Goal: Information Seeking & Learning: Learn about a topic

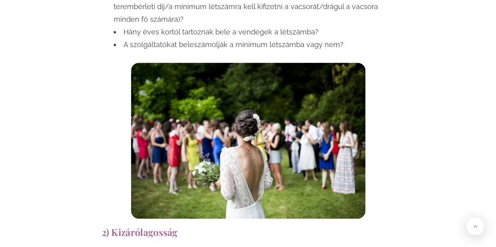
scroll to position [861, 0]
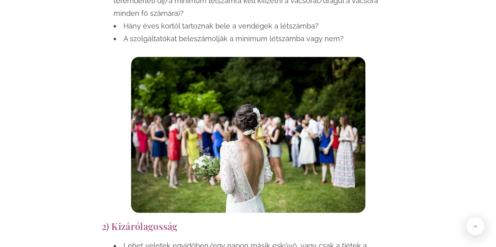
drag, startPoint x: 498, startPoint y: 15, endPoint x: 504, endPoint y: 54, distance: 39.2
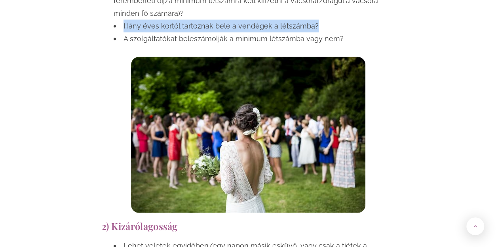
drag, startPoint x: 311, startPoint y: 27, endPoint x: 122, endPoint y: 21, distance: 189.3
click at [122, 21] on li "Hány éves kortól tartoznak bele a vendégek a létszámba?" at bounding box center [254, 26] width 281 height 13
copy li "Hány éves kortól tartoznak bele a vendégek a létszámba?"
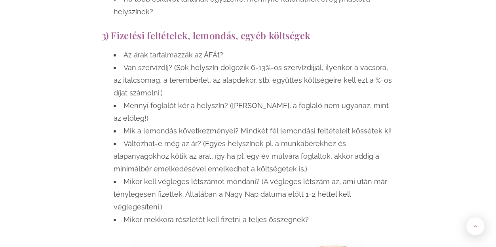
scroll to position [1145, 0]
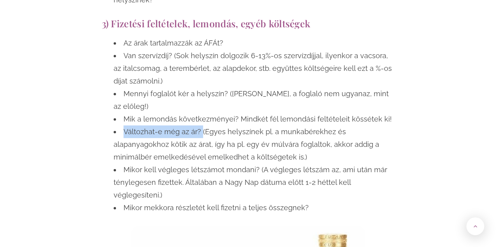
drag, startPoint x: 200, startPoint y: 105, endPoint x: 122, endPoint y: 103, distance: 78.8
click at [122, 126] on li "Változhat-e még az ár? (Egyes helyszínek pl. a munkabérekhez és alapanyagokhoz …" at bounding box center [254, 145] width 281 height 38
copy li "Változhat-e még az ár?"
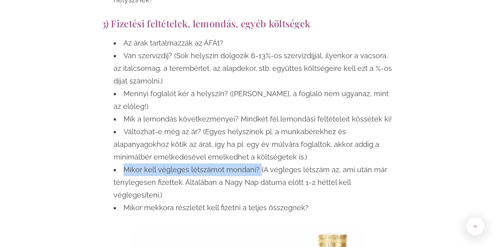
drag, startPoint x: 256, startPoint y: 143, endPoint x: 120, endPoint y: 141, distance: 135.4
click at [120, 164] on li "Mikor kell végleges létszámot mondani? (A végleges létszám az, ami után már tén…" at bounding box center [254, 183] width 281 height 38
copy li "Mikor kell végleges létszámot mondani?"
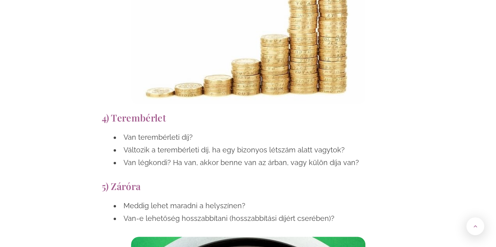
scroll to position [1451, 0]
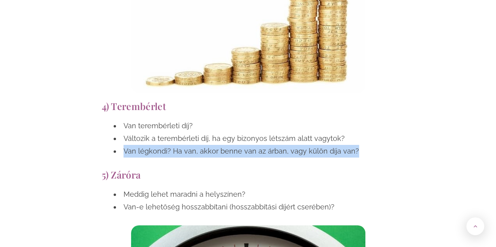
drag, startPoint x: 352, startPoint y: 114, endPoint x: 123, endPoint y: 114, distance: 229.2
click at [123, 145] on li "Van légkondi? Ha van, akkor benne van az árban, vagy külön díja van?" at bounding box center [254, 151] width 281 height 13
copy li "Van légkondi? Ha van, akkor benne van az árban, vagy külön díja van?"
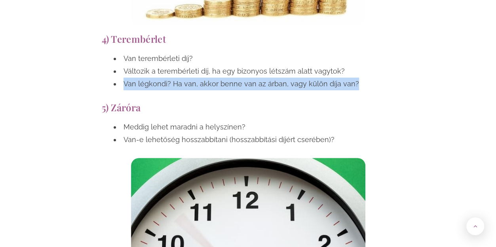
scroll to position [1530, 0]
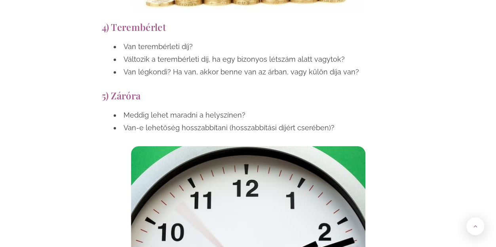
click at [236, 86] on div "5) Záróra Meddig lehet maradni a helyszínen? Van-e lehetőség hosszabbítani (hos…" at bounding box center [248, 196] width 301 height 220
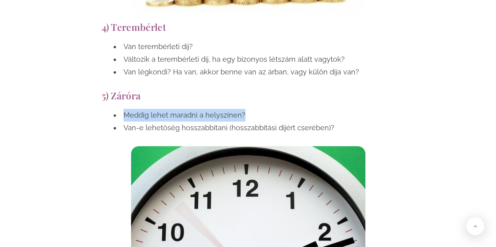
drag, startPoint x: 245, startPoint y: 74, endPoint x: 119, endPoint y: 72, distance: 125.9
click at [119, 109] on li "Meddig lehet maradni a helyszínen?" at bounding box center [254, 115] width 281 height 13
copy li "Meddig lehet maradni a helyszínen?"
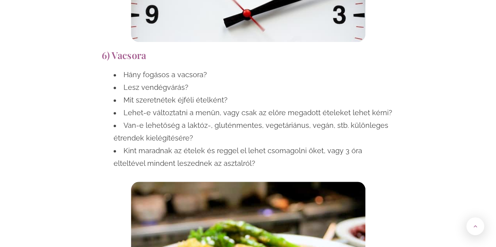
scroll to position [1796, 0]
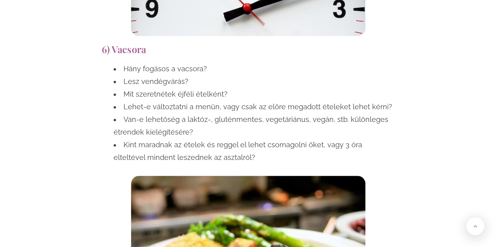
click at [224, 88] on li "Mit szeretnétek éjféli ételként?" at bounding box center [254, 94] width 281 height 13
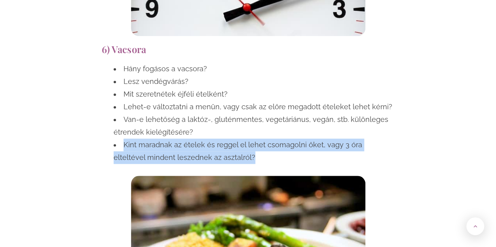
drag, startPoint x: 220, startPoint y: 120, endPoint x: 124, endPoint y: 105, distance: 97.4
click at [124, 139] on li "Kint maradnak az ételek és reggel el lehet csomagolni őket, vagy 3 óra elteltév…" at bounding box center [254, 151] width 281 height 25
copy li "Kint maradnak az ételek és reggel el lehet csomagolni őket, vagy 3 óra elteltév…"
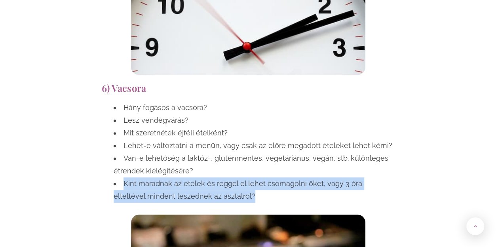
scroll to position [1755, 0]
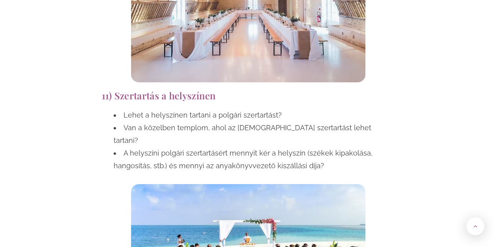
scroll to position [2975, 0]
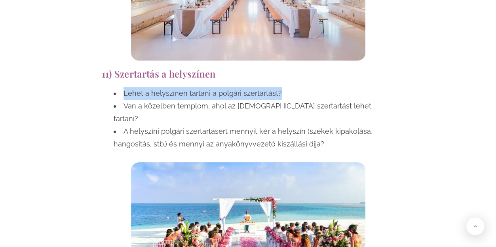
drag, startPoint x: 283, startPoint y: 40, endPoint x: 124, endPoint y: 44, distance: 158.4
click at [124, 87] on li "Lehet a helyszínen tartani a polgári szertartást?" at bounding box center [254, 93] width 281 height 13
copy li "Lehet a helyszínen tartani a polgári szertartást?"
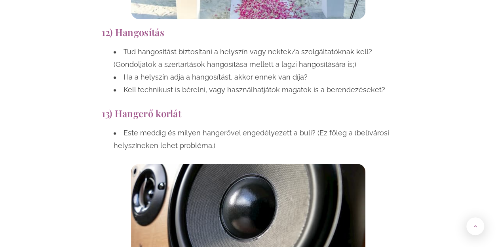
scroll to position [3279, 0]
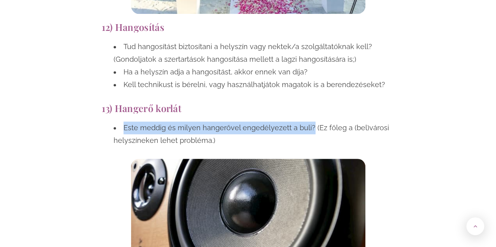
drag, startPoint x: 309, startPoint y: 64, endPoint x: 123, endPoint y: 63, distance: 186.5
click at [123, 122] on li "Este meddig és milyen hangerővel engedélyezett a buli? (Ez főleg a (bel)városi …" at bounding box center [254, 134] width 281 height 25
copy li "Este meddig és milyen hangerővel engedélyezett a buli?"
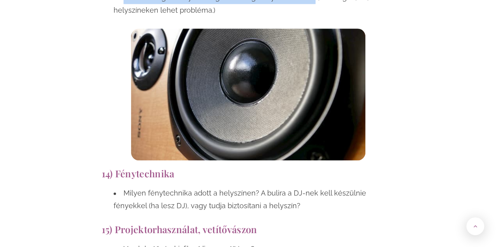
scroll to position [3420, 0]
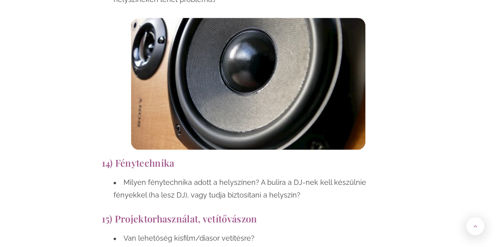
click at [257, 176] on li "Milyen fénytechnika adott a helyszínen? A bulira a DJ-nek kell készülnie fények…" at bounding box center [254, 188] width 281 height 25
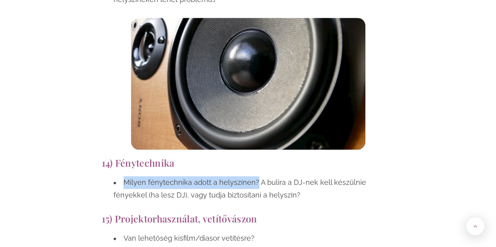
drag, startPoint x: 253, startPoint y: 117, endPoint x: 123, endPoint y: 122, distance: 130.3
click at [123, 176] on li "Milyen fénytechnika adott a helyszínen? A bulira a DJ-nek kell készülnie fények…" at bounding box center [254, 188] width 281 height 25
copy li "Milyen fénytechnika adott a helyszínen?"
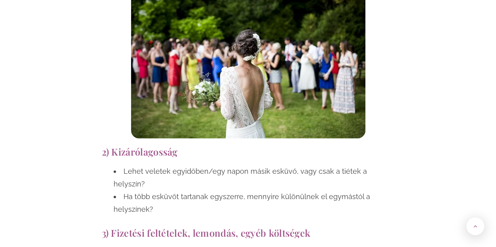
scroll to position [0, 0]
